Goal: Navigation & Orientation: Find specific page/section

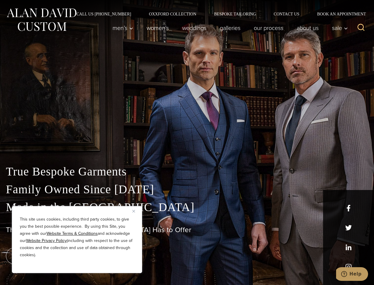
click at [187, 142] on div "True Bespoke Garments Family Owned Since [DATE] Made in [GEOGRAPHIC_DATA] The B…" at bounding box center [187, 209] width 374 height 152
click at [136, 211] on button "Close" at bounding box center [135, 210] width 7 height 7
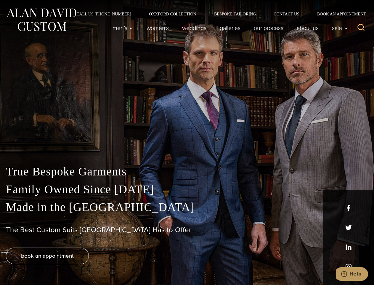
click at [77, 265] on div "True Bespoke Garments Family Owned Since [DATE] Made in [GEOGRAPHIC_DATA] The B…" at bounding box center [187, 223] width 374 height 122
click at [361, 28] on icon "Search" at bounding box center [361, 27] width 9 height 9
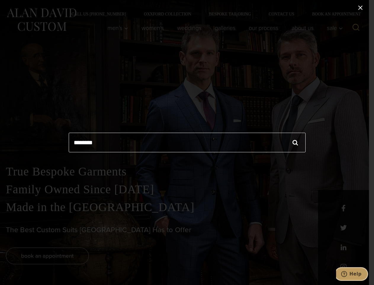
click at [347, 274] on icon "Help" at bounding box center [344, 274] width 6 height 6
